Goal: Check status

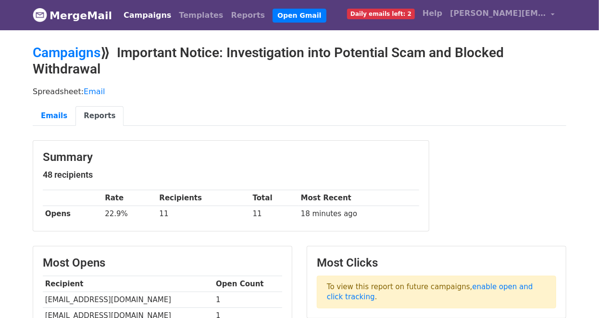
click at [98, 115] on link "Reports" at bounding box center [99, 116] width 48 height 20
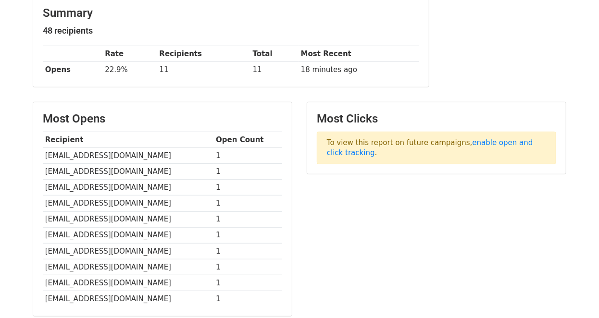
scroll to position [48, 0]
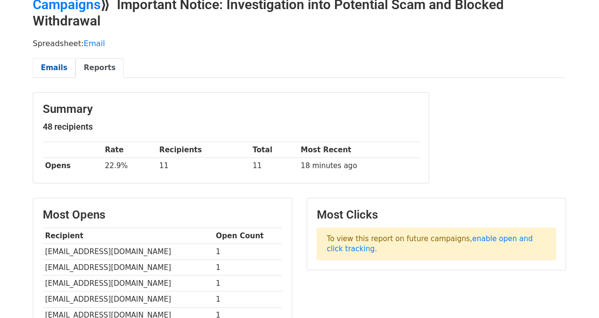
click at [59, 69] on link "Emails" at bounding box center [54, 68] width 43 height 20
